Goal: Check status: Check status

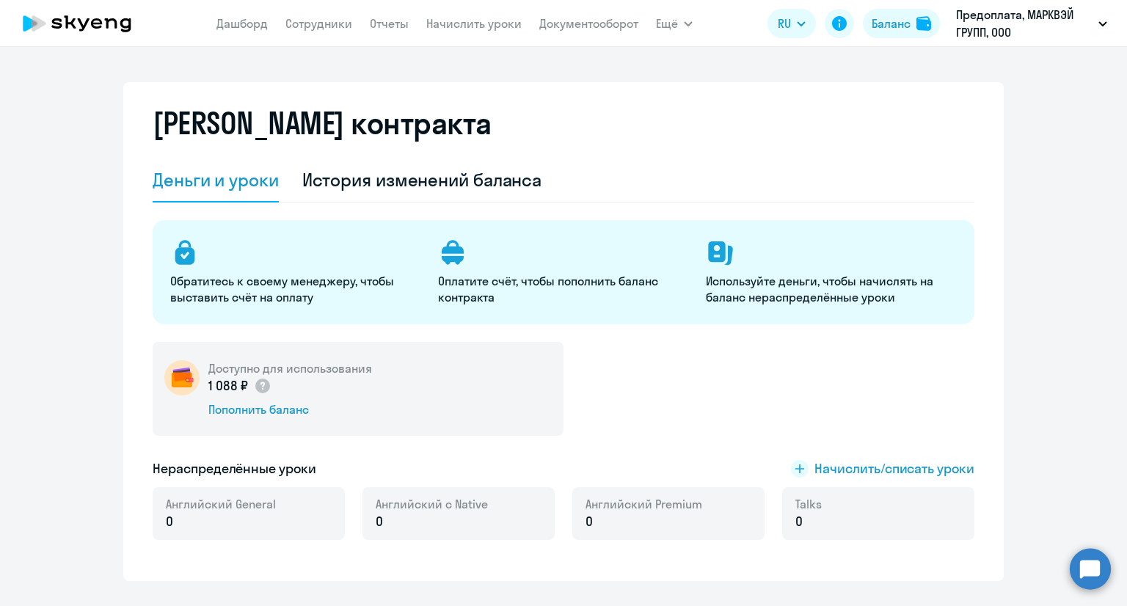
select select "english_adult_not_native_speaker"
click at [1090, 560] on circle at bounding box center [1090, 568] width 41 height 41
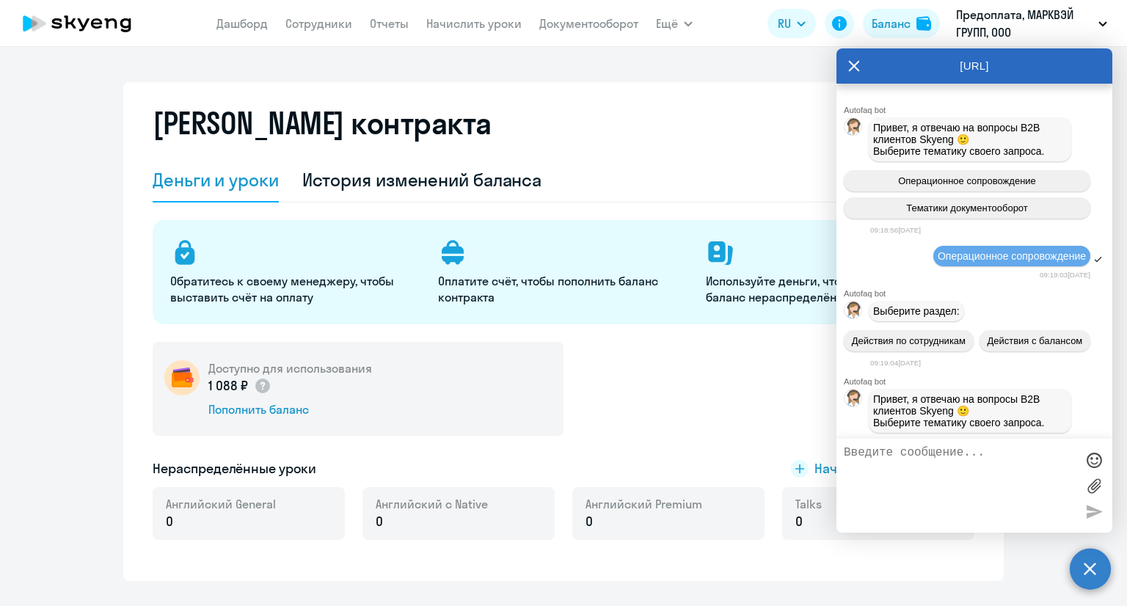
scroll to position [86, 0]
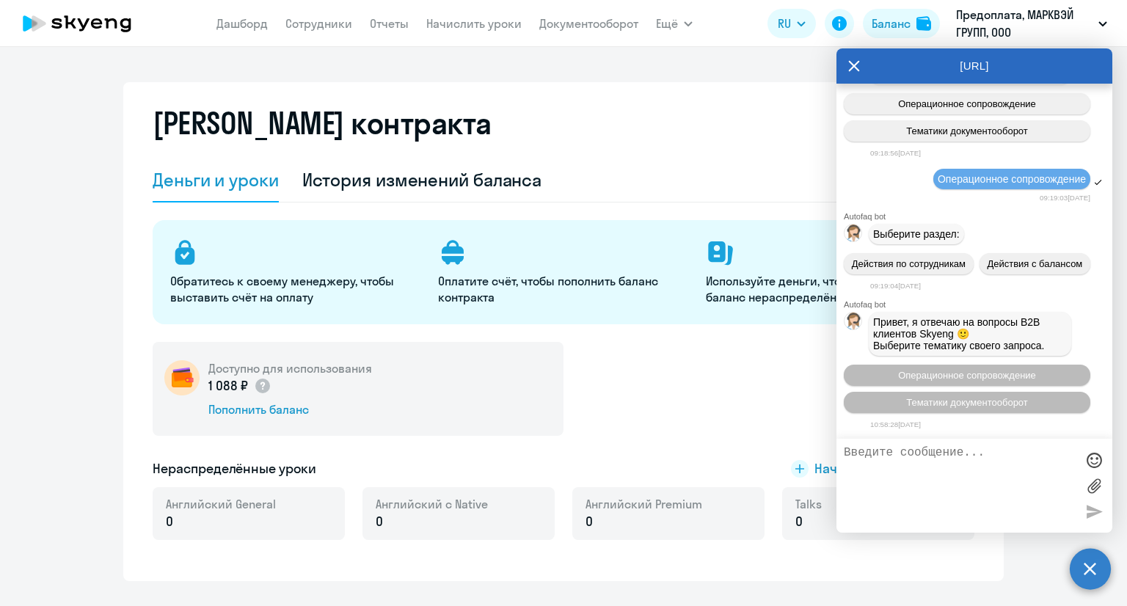
click at [925, 459] on textarea at bounding box center [960, 485] width 232 height 79
type textarea "д"
click at [925, 480] on textarea "Добрый день! Оплатили счёт в [DATE]. Подскажите, когда ориентировачно будет" at bounding box center [960, 485] width 232 height 79
click at [993, 478] on textarea "Добрый день! Оплатили счёт в [DATE]. Подскажите, когда ориентировочно будет" at bounding box center [960, 485] width 232 height 79
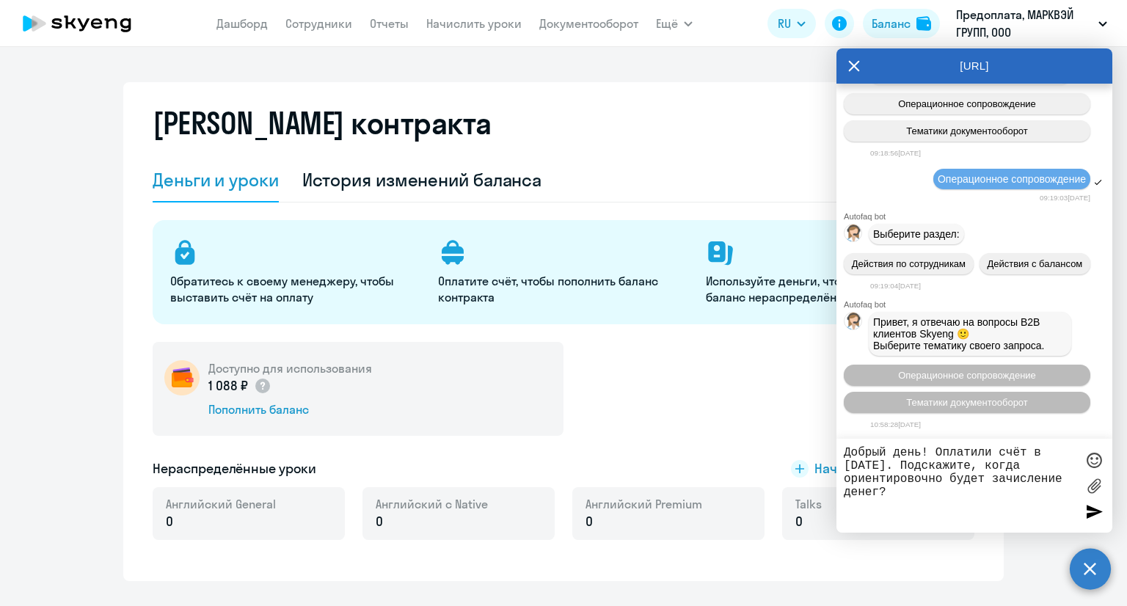
type textarea "Добрый день! Оплатили счёт в [DATE]. Подскажите, когда ориентировочно будет зач…"
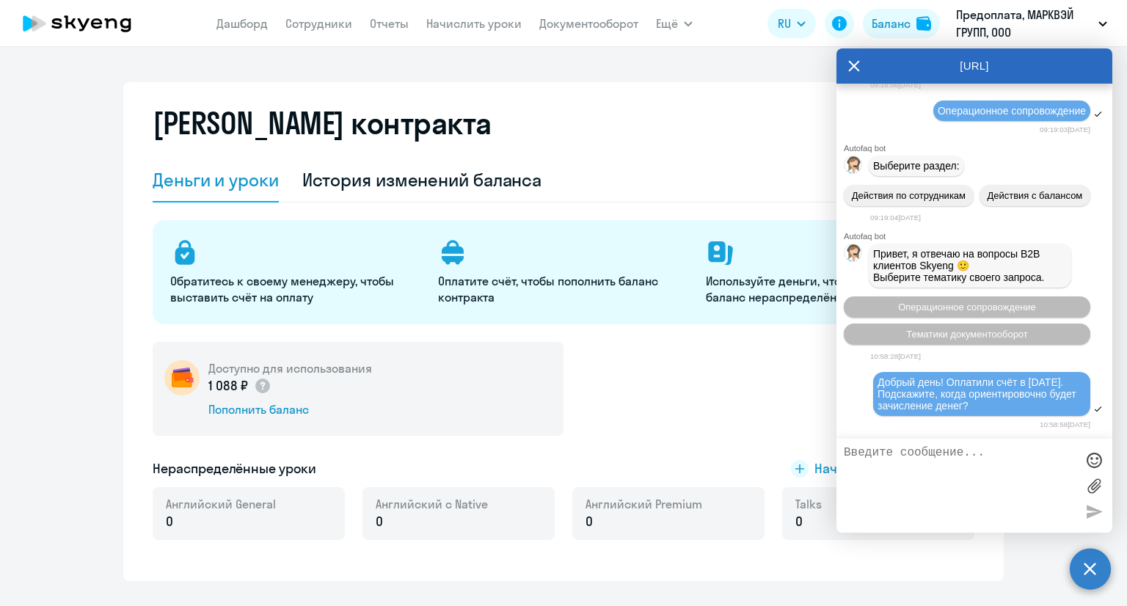
scroll to position [273, 0]
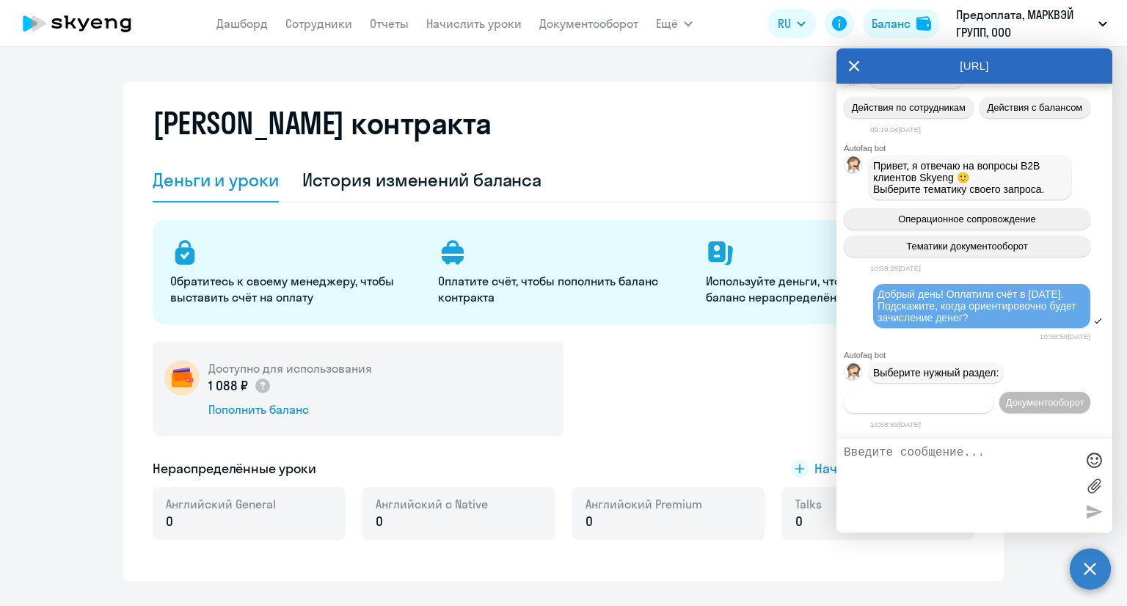
click at [988, 397] on span "Операционное сопровождение" at bounding box center [919, 402] width 138 height 11
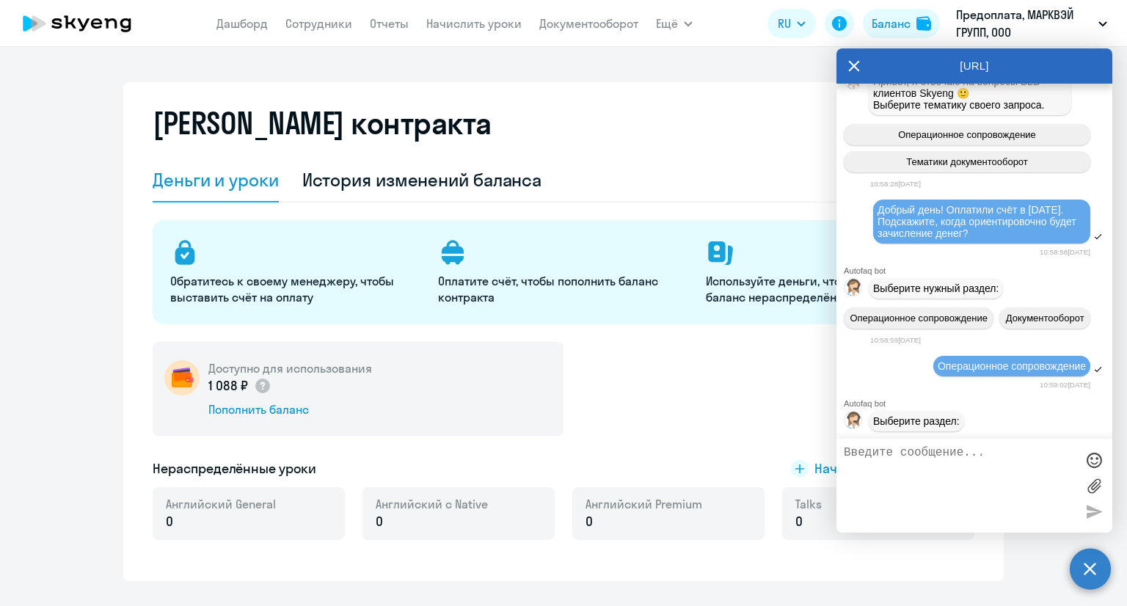
scroll to position [407, 0]
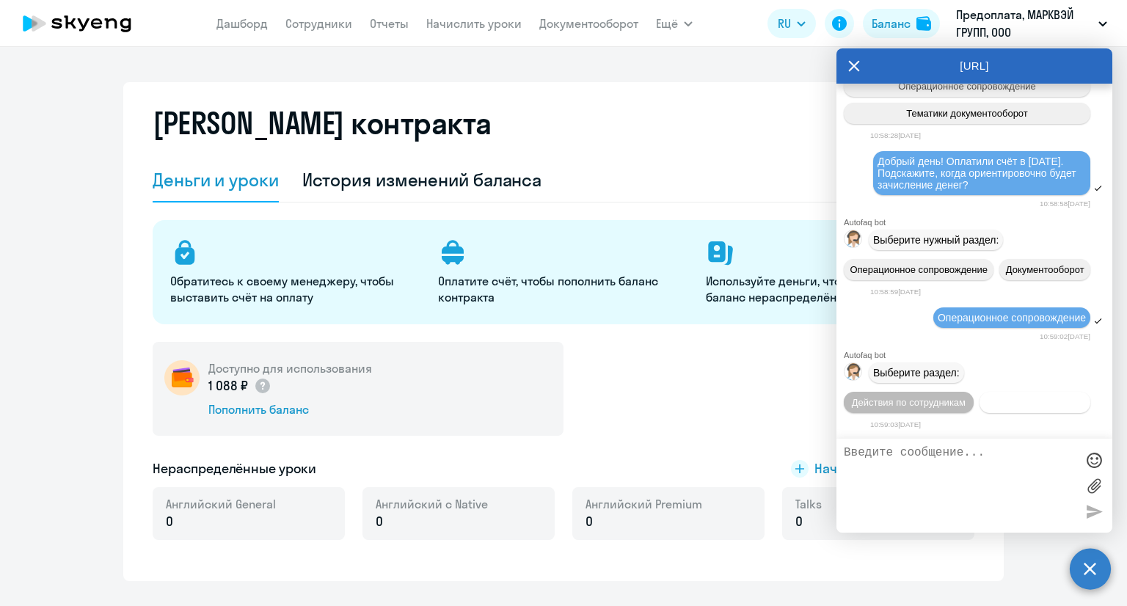
click at [1057, 406] on span "Действия с балансом" at bounding box center [1034, 402] width 95 height 11
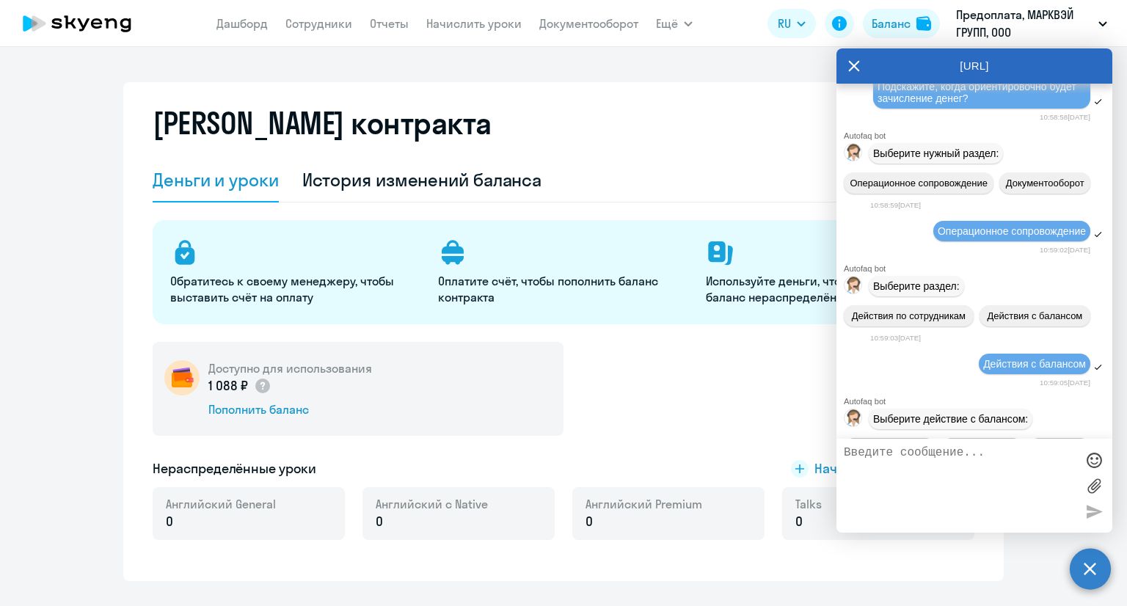
scroll to position [571, 0]
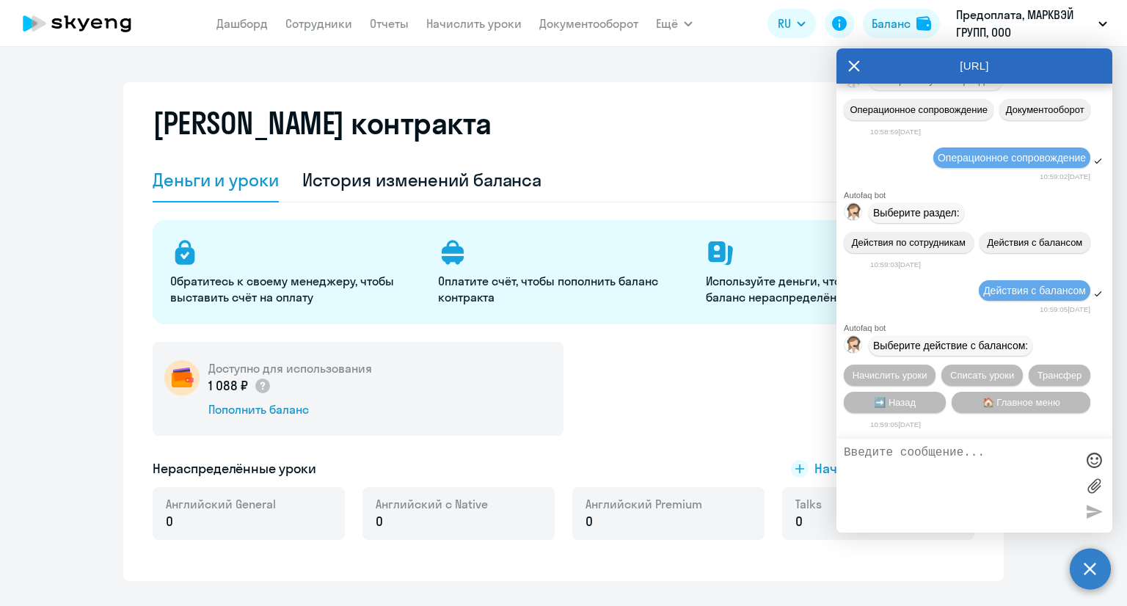
click at [853, 68] on icon at bounding box center [854, 65] width 12 height 35
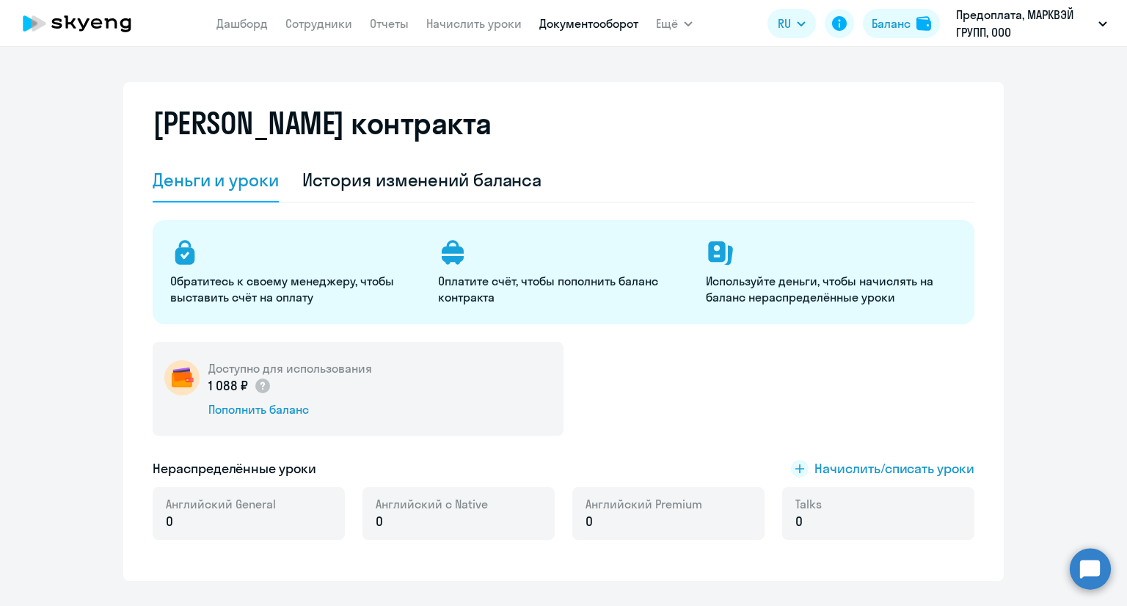
click at [547, 26] on link "Документооборот" at bounding box center [588, 23] width 99 height 15
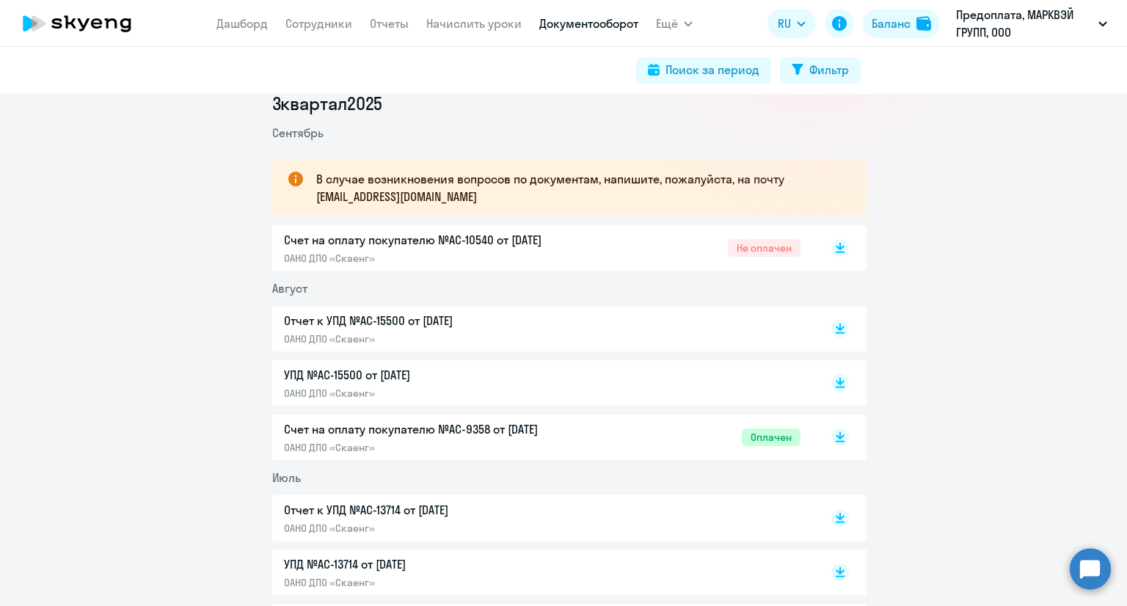
scroll to position [220, 0]
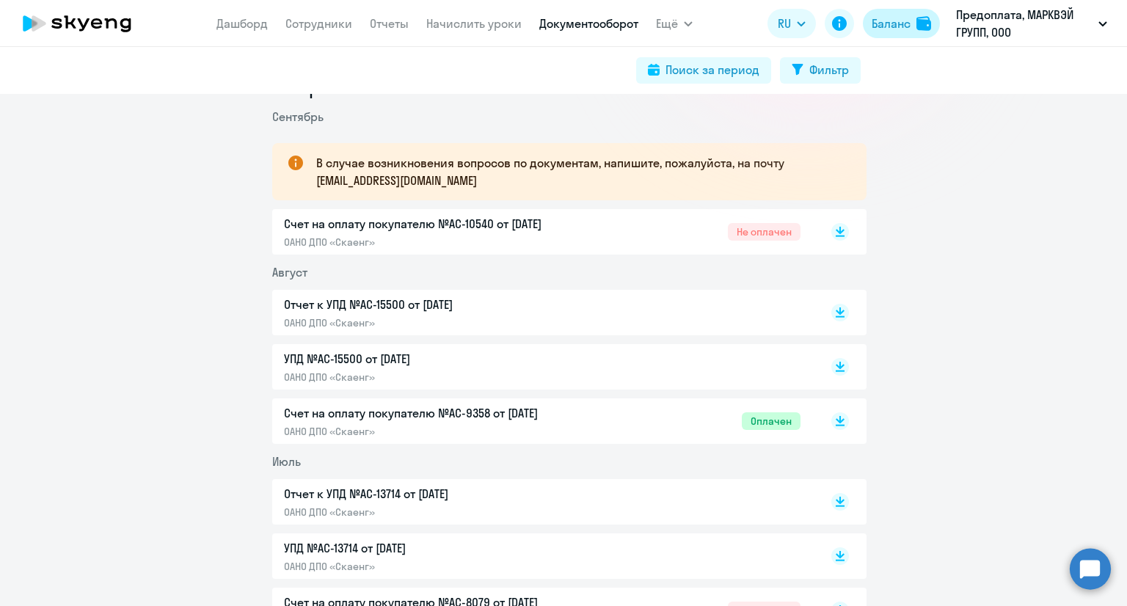
click at [903, 18] on div "Баланс" at bounding box center [891, 24] width 39 height 18
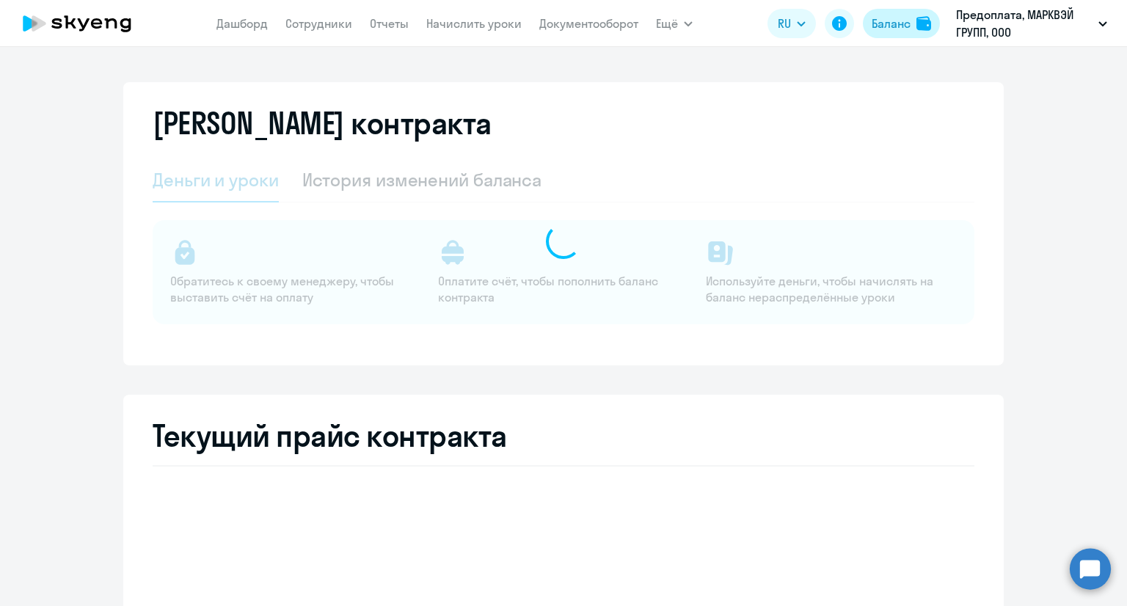
select select "english_adult_not_native_speaker"
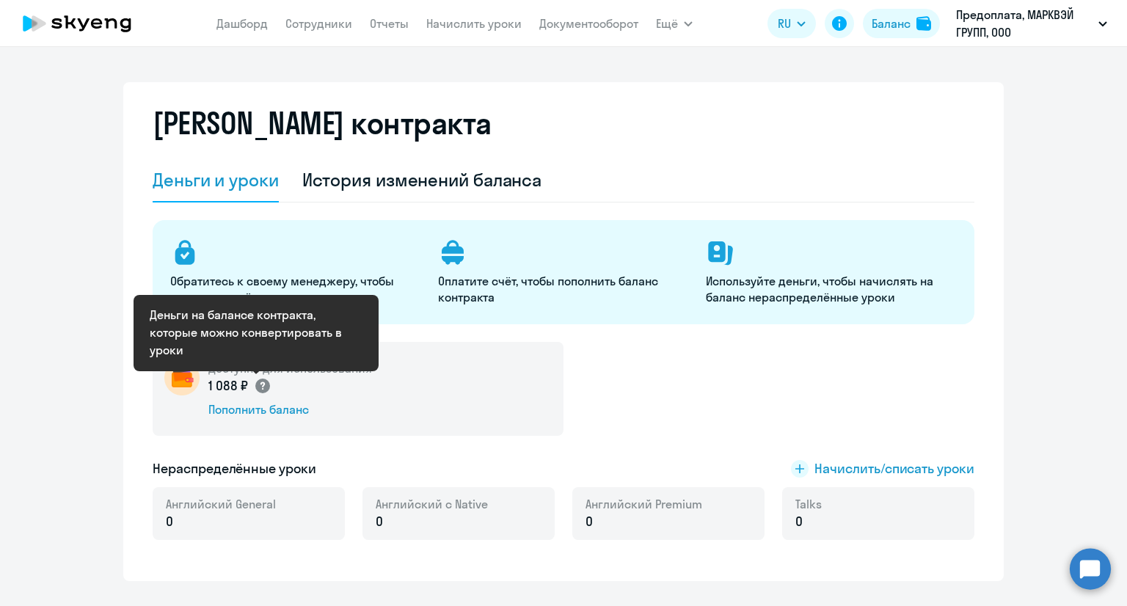
click at [262, 392] on icon at bounding box center [263, 386] width 18 height 18
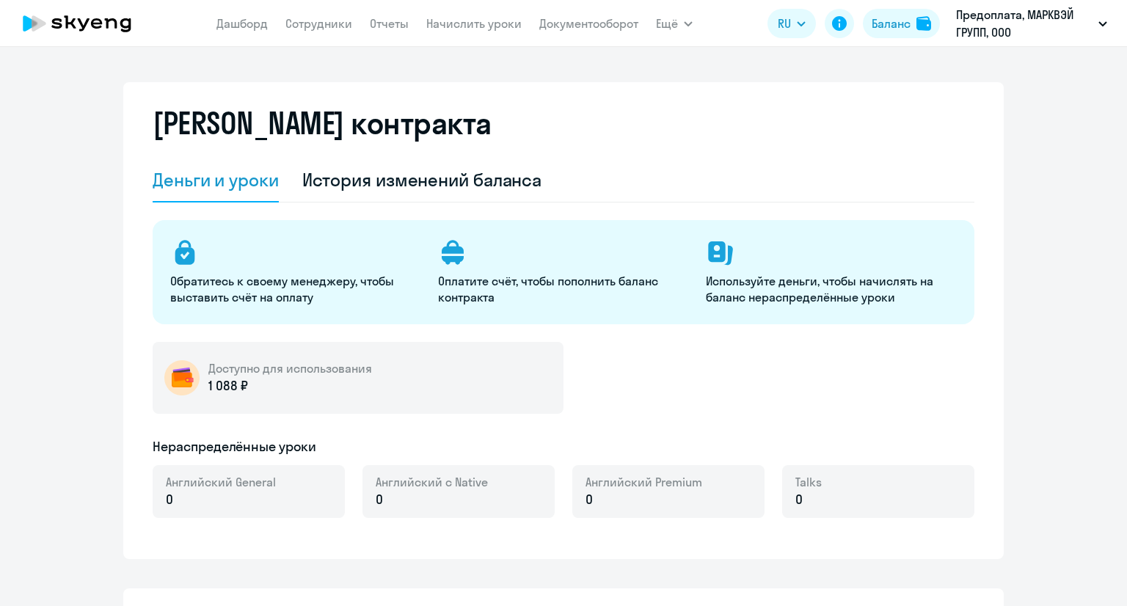
select select "english_adult_not_native_speaker"
